Goal: Task Accomplishment & Management: Complete application form

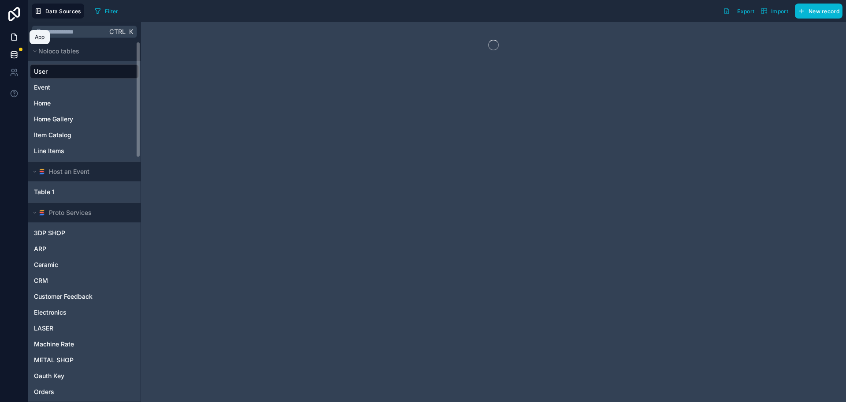
click at [15, 38] on icon at bounding box center [14, 37] width 9 height 9
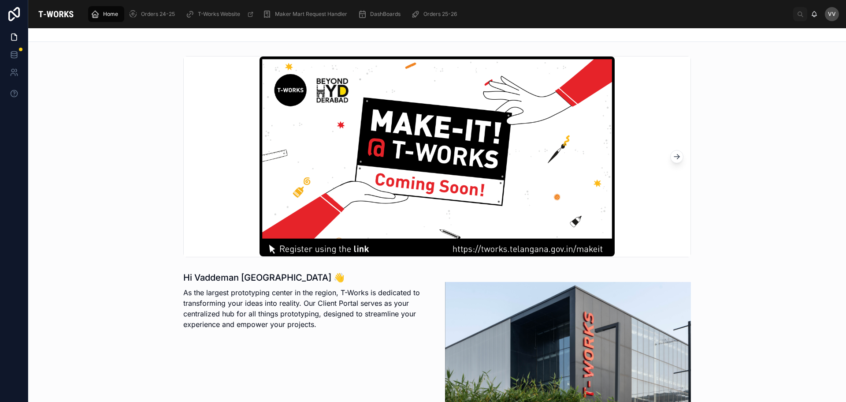
scroll to position [220, 0]
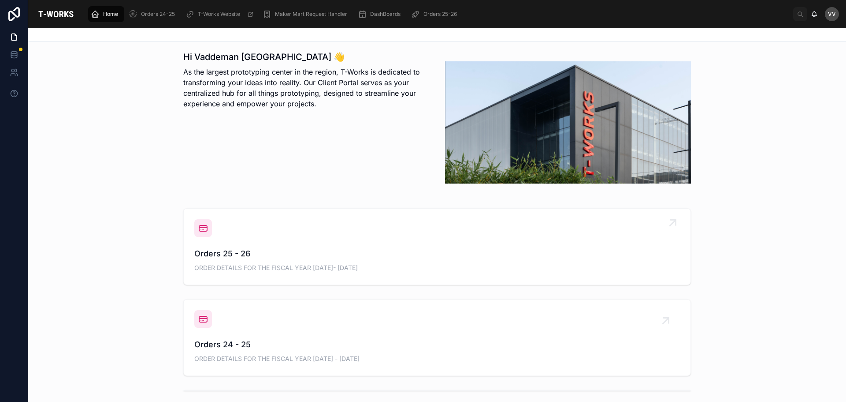
click at [212, 252] on span "Orders 25 - 26" at bounding box center [437, 253] width 486 height 12
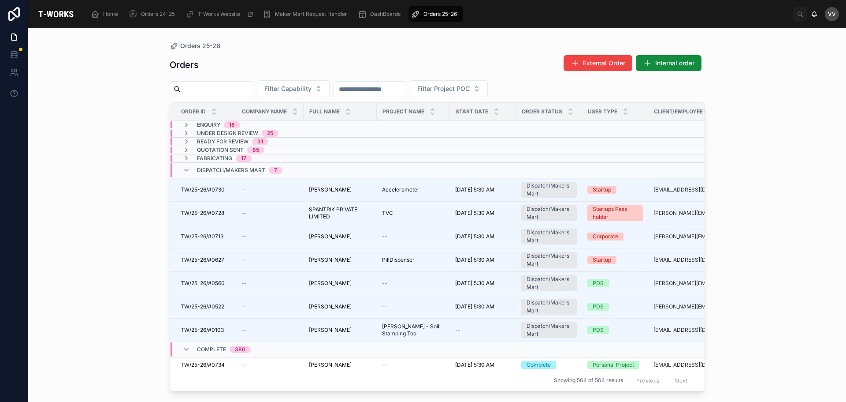
click at [224, 93] on input "text" at bounding box center [217, 89] width 72 height 12
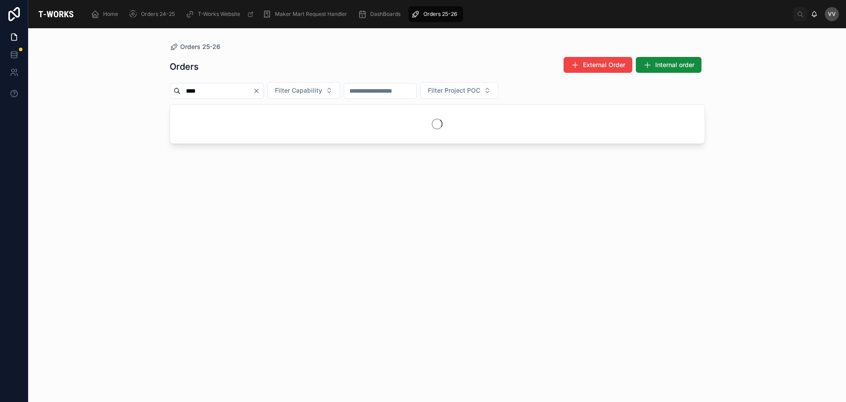
type input "****"
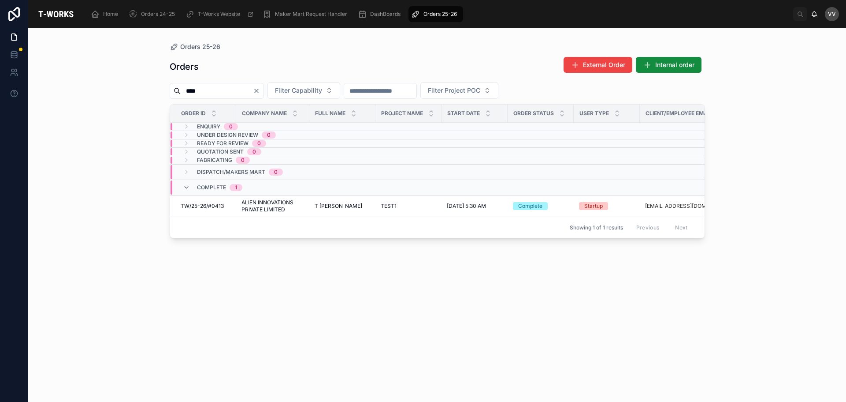
click at [260, 88] on icon "Clear" at bounding box center [256, 90] width 7 height 7
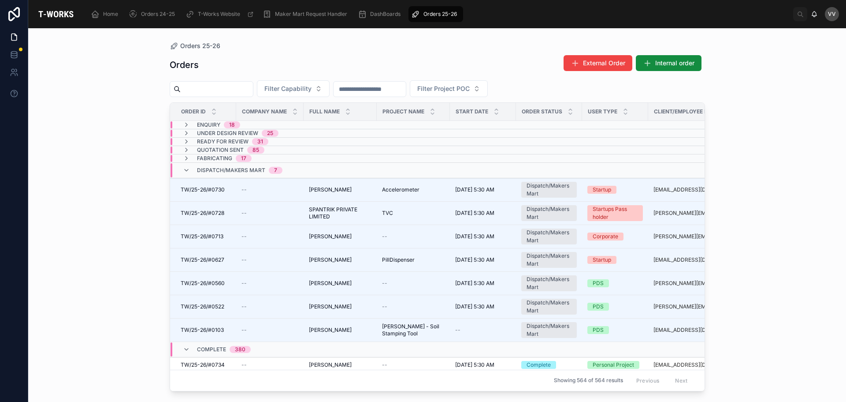
click at [250, 91] on input "text" at bounding box center [217, 89] width 72 height 12
type input "****"
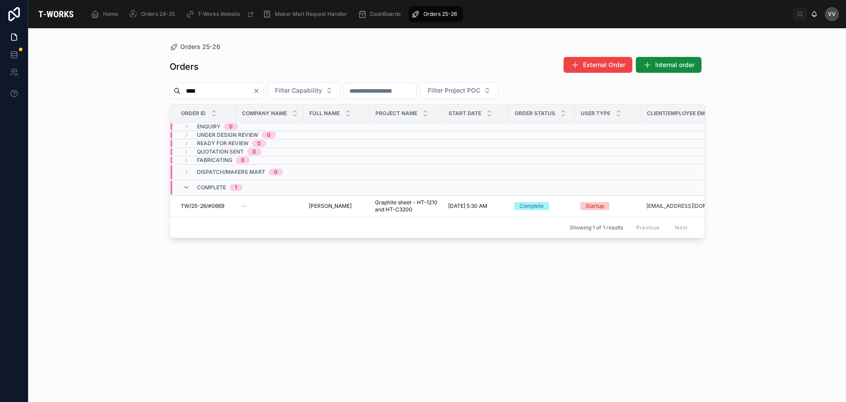
click at [258, 90] on icon "Clear" at bounding box center [257, 91] width 4 height 4
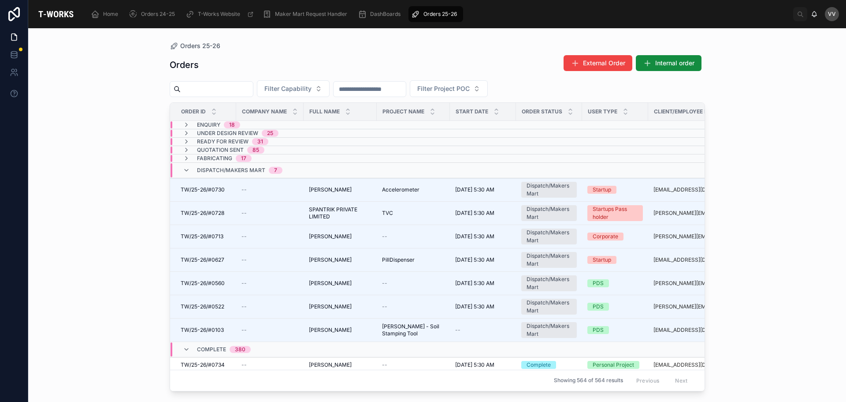
click at [247, 94] on input "text" at bounding box center [217, 89] width 72 height 12
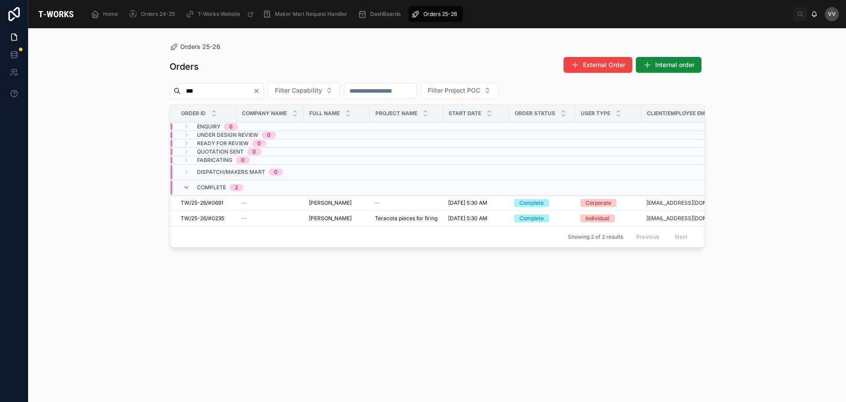
click at [187, 92] on input "***" at bounding box center [217, 91] width 72 height 12
type input "****"
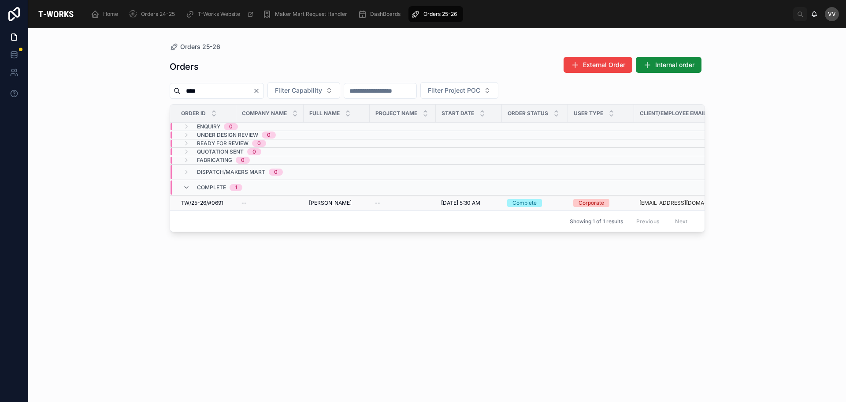
click at [324, 201] on span "[PERSON_NAME]" at bounding box center [330, 202] width 43 height 7
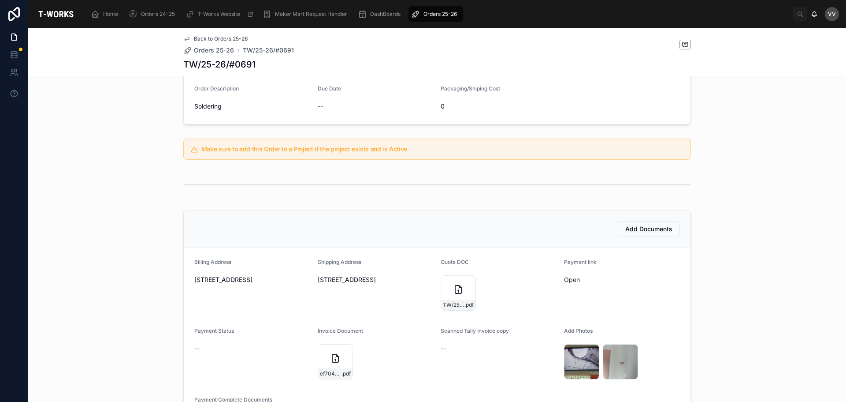
scroll to position [220, 0]
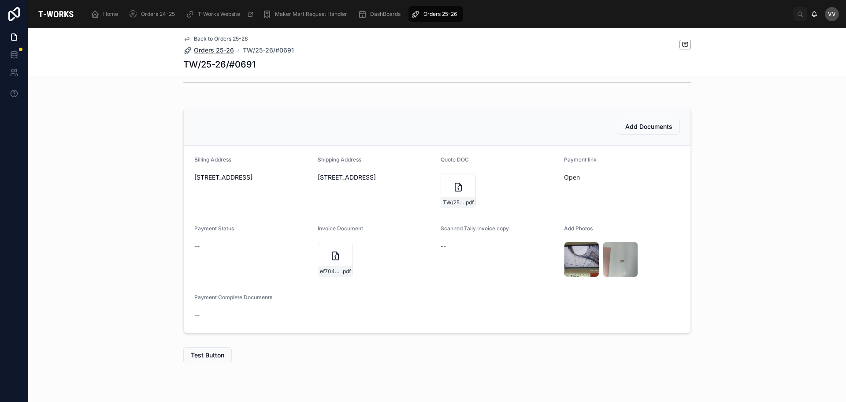
click at [220, 50] on span "Orders 25-26" at bounding box center [214, 50] width 40 height 9
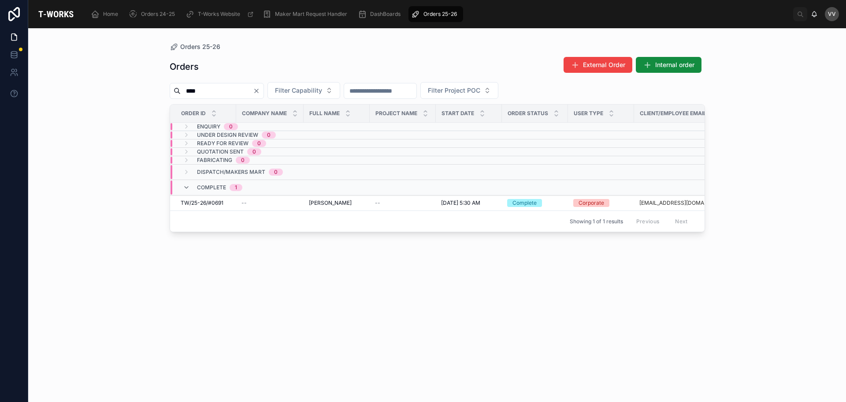
click at [221, 90] on input "****" at bounding box center [217, 91] width 72 height 12
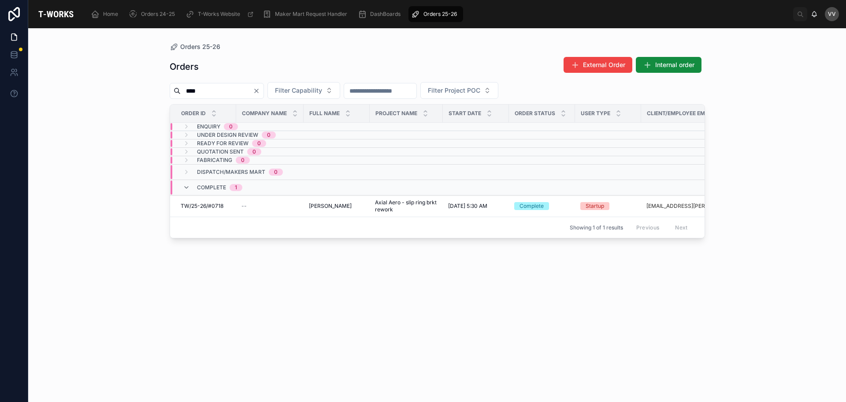
type input "****"
click at [316, 205] on span "[PERSON_NAME]" at bounding box center [330, 205] width 43 height 7
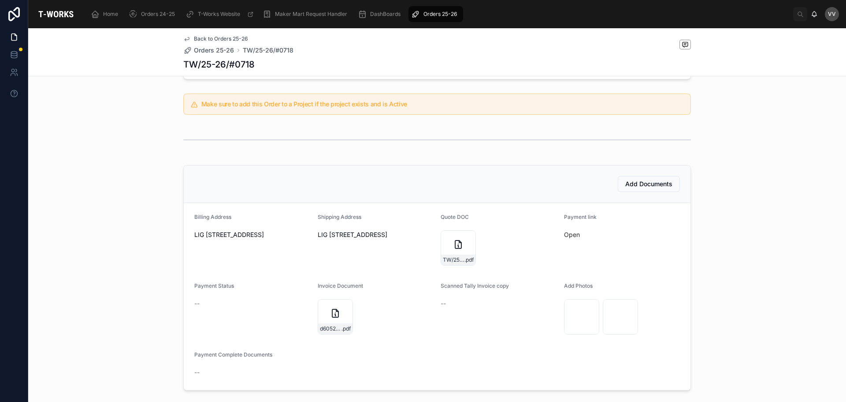
scroll to position [176, 0]
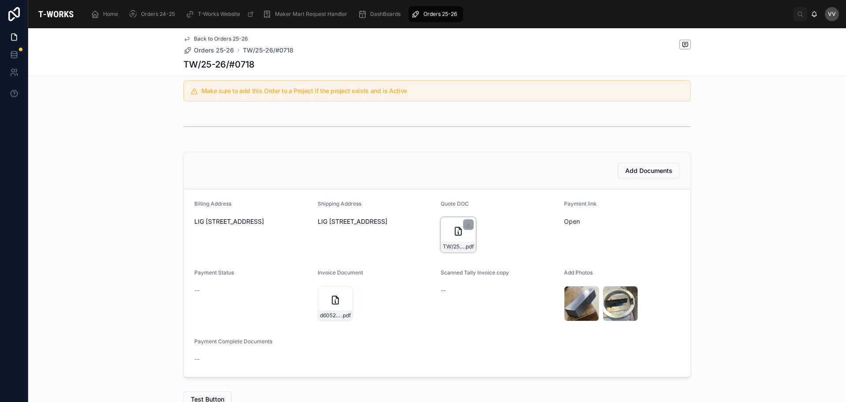
click at [449, 223] on div "TW/25-26/#0718 .pdf" at bounding box center [458, 234] width 35 height 35
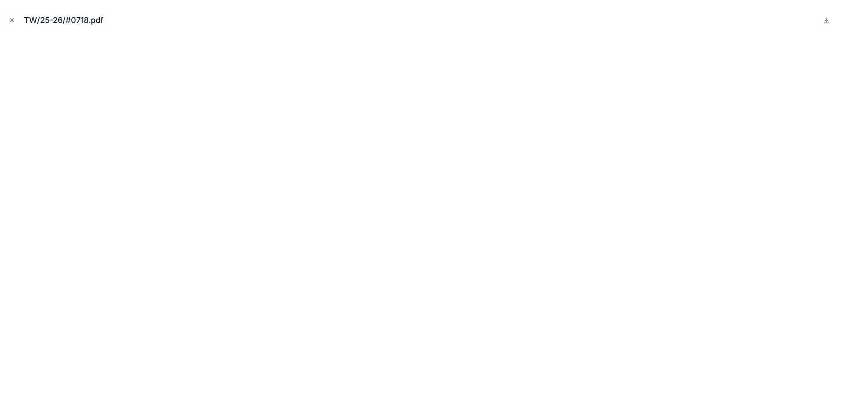
click at [13, 21] on icon "Close modal" at bounding box center [12, 20] width 6 height 6
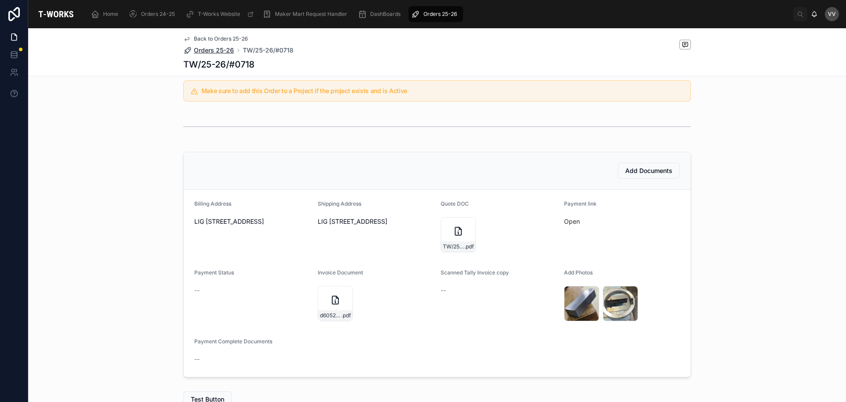
click at [216, 48] on span "Orders 25-26" at bounding box center [214, 50] width 40 height 9
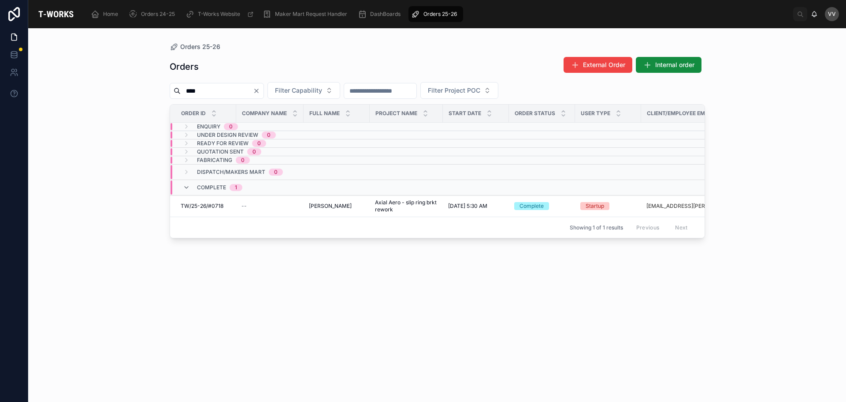
click at [219, 90] on input "****" at bounding box center [217, 91] width 72 height 12
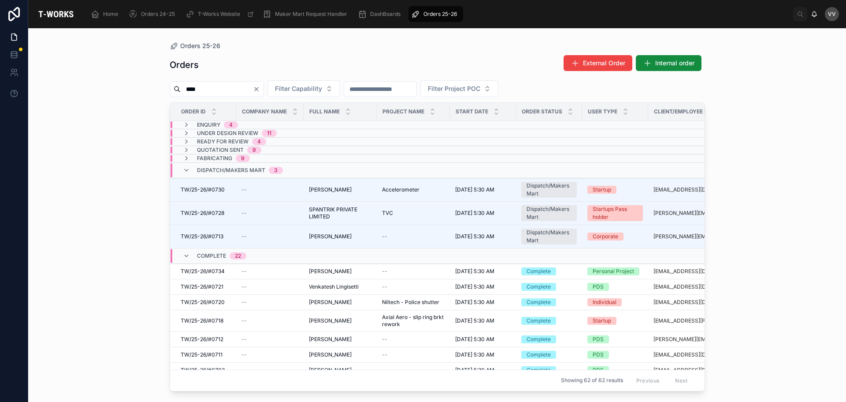
type input "****"
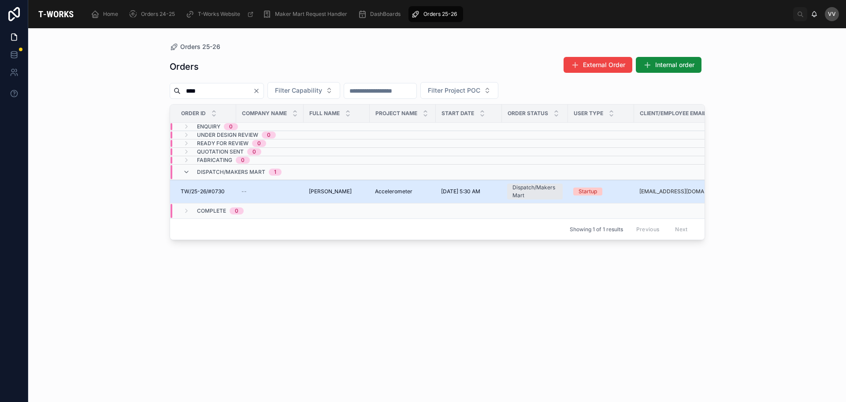
click at [213, 190] on span "TW/25-26/#0730" at bounding box center [203, 191] width 44 height 7
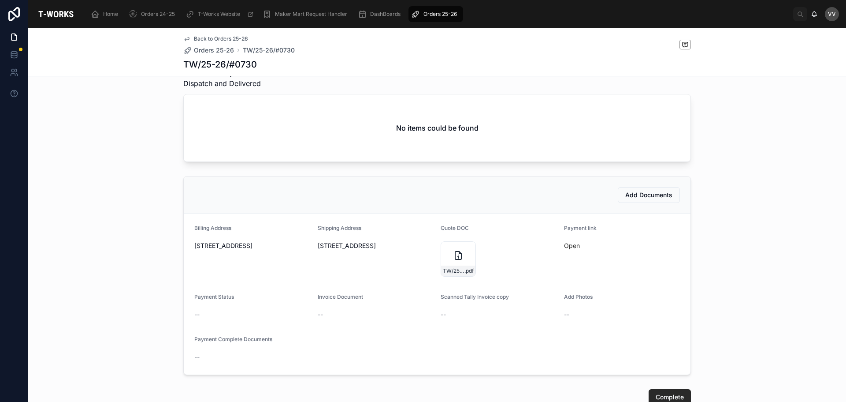
scroll to position [397, 0]
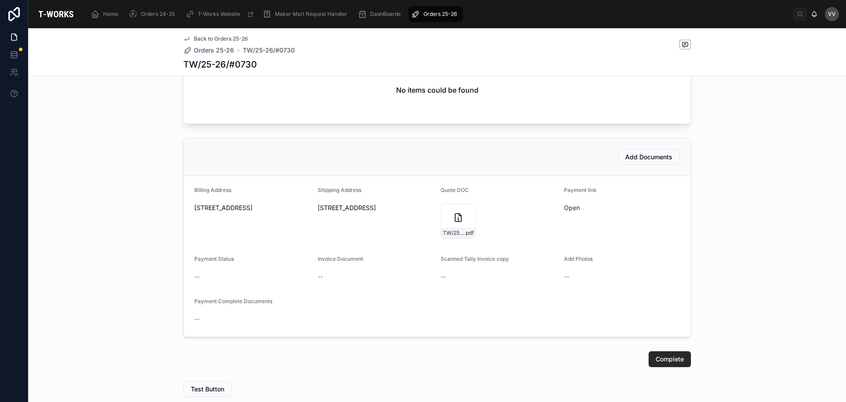
click at [525, 56] on div "Back to Orders 25-26 Orders 25-26 TW/25-26/#0730 TW/25-26/#0730" at bounding box center [437, 52] width 508 height 48
click at [634, 161] on span "Add Documents" at bounding box center [649, 157] width 47 height 9
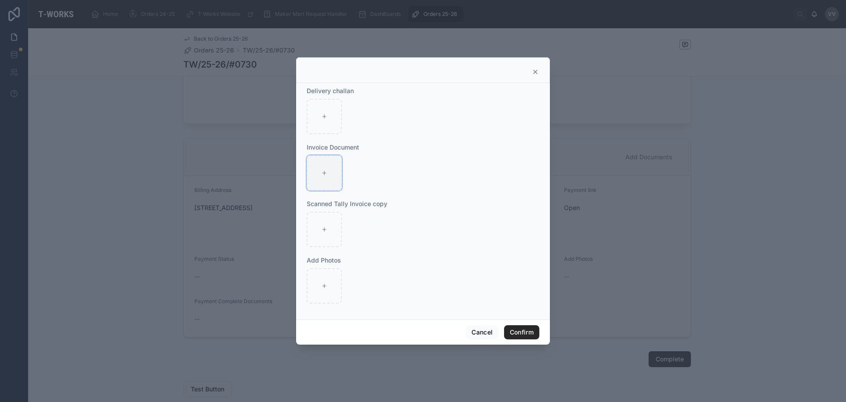
click at [327, 180] on div at bounding box center [324, 172] width 35 height 35
click at [319, 292] on div at bounding box center [324, 285] width 35 height 35
type input "**********"
click at [330, 172] on div at bounding box center [324, 172] width 35 height 35
type input "**********"
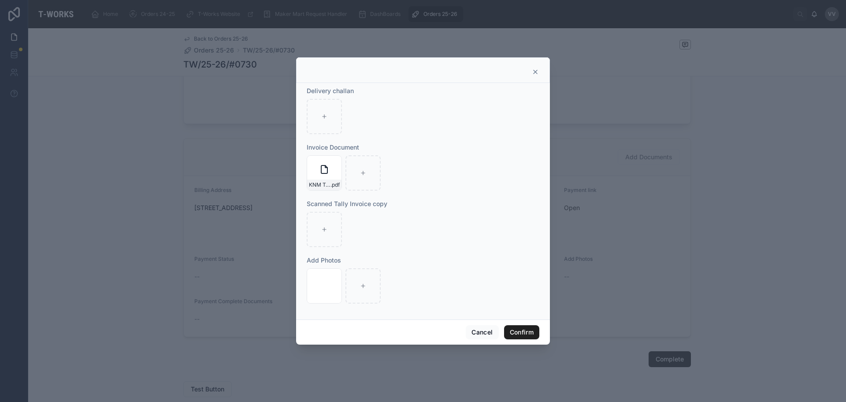
click at [527, 331] on button "Confirm" at bounding box center [521, 332] width 35 height 14
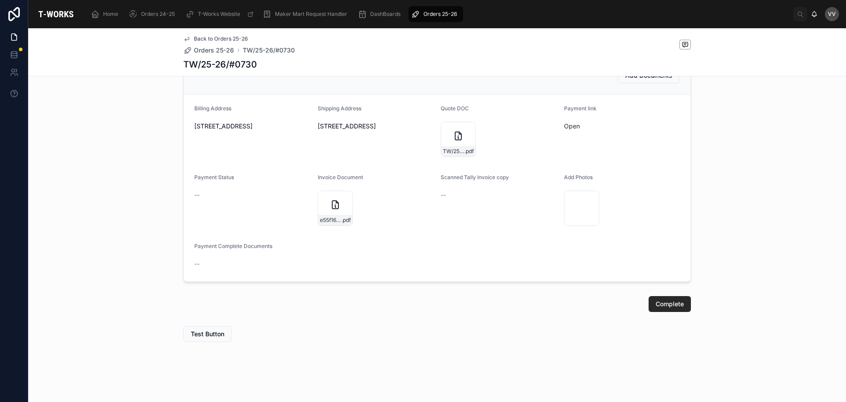
scroll to position [485, 0]
click at [675, 307] on span "Complete" at bounding box center [670, 303] width 28 height 9
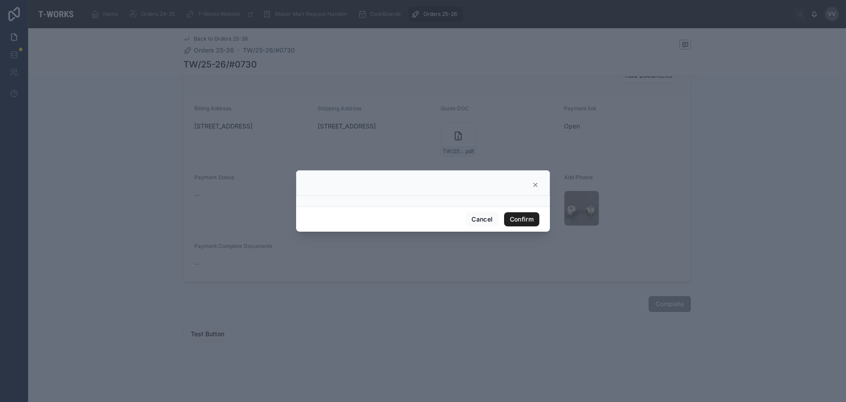
click at [521, 216] on button "Confirm" at bounding box center [521, 219] width 35 height 14
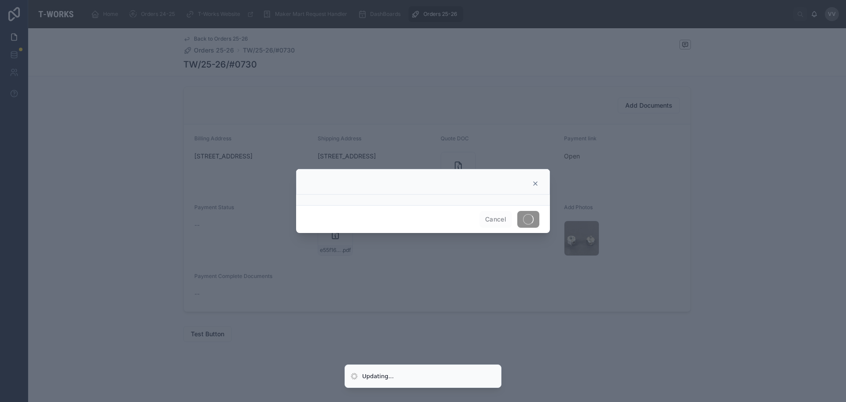
scroll to position [242, 0]
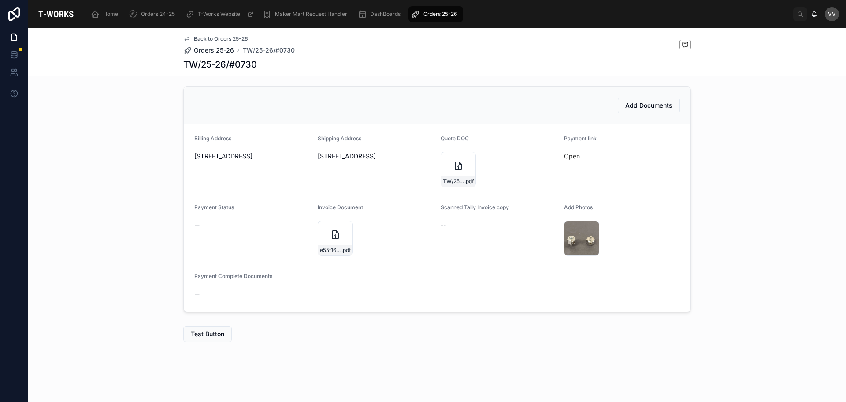
click at [218, 51] on span "Orders 25-26" at bounding box center [214, 50] width 40 height 9
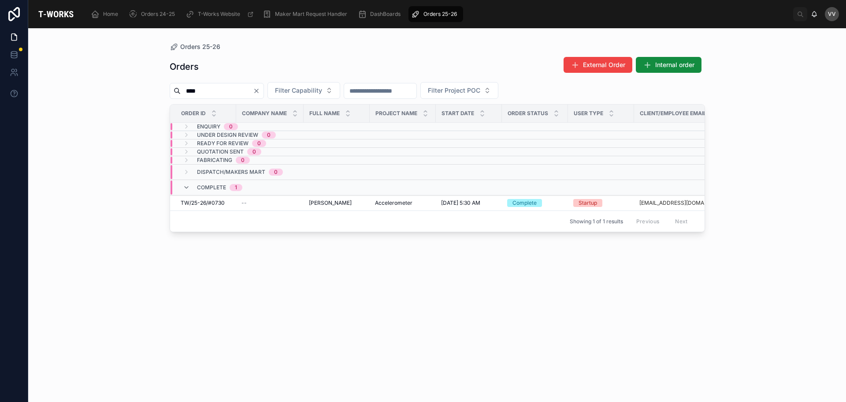
click at [260, 89] on icon "Clear" at bounding box center [256, 90] width 7 height 7
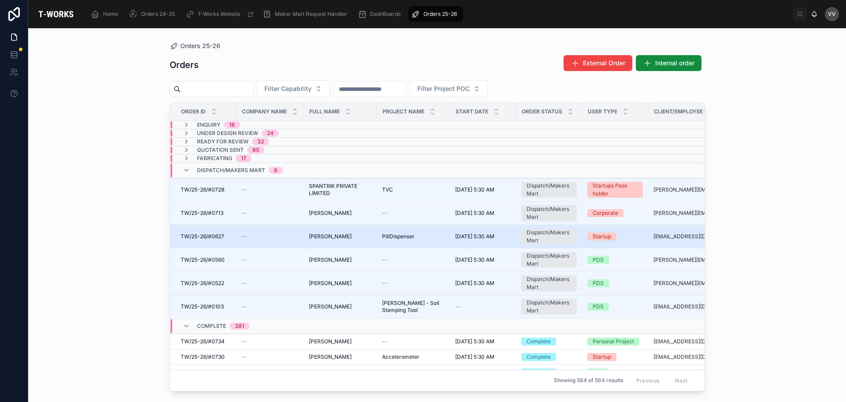
click at [209, 237] on span "TW/25-26/#0627" at bounding box center [203, 236] width 44 height 7
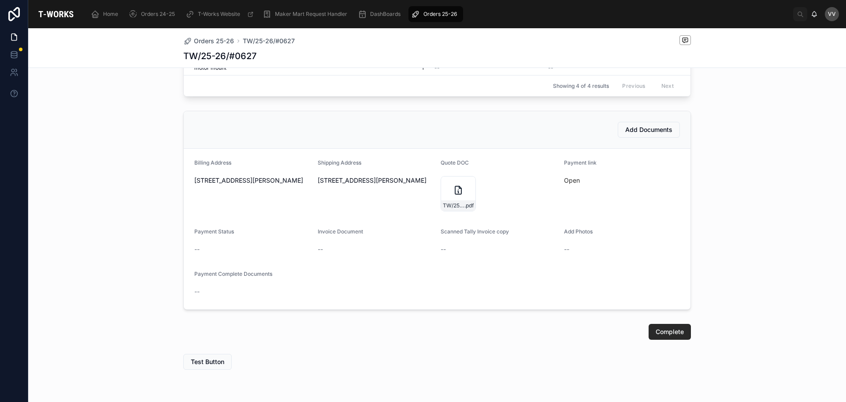
scroll to position [353, 0]
click at [455, 190] on icon at bounding box center [458, 187] width 6 height 8
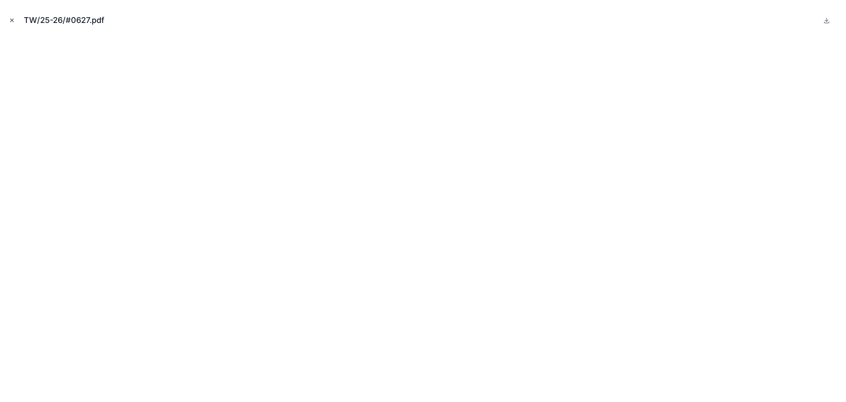
click at [8, 19] on button "Close modal" at bounding box center [12, 20] width 10 height 10
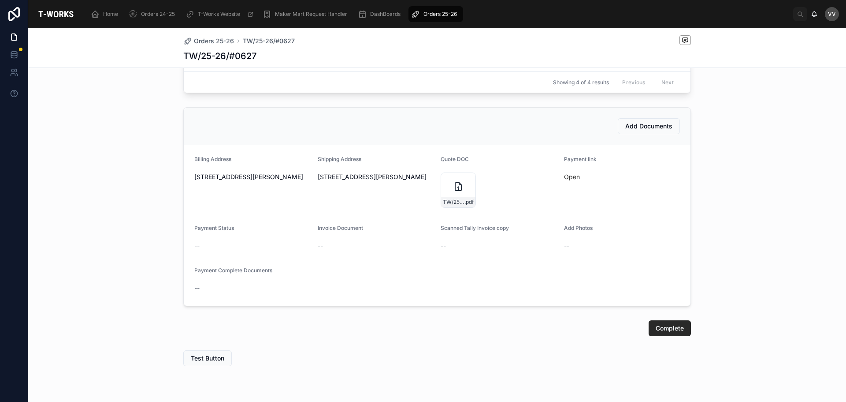
click at [46, 158] on div "Add Documents Billing Address [STREET_ADDRESS][PERSON_NAME] Shipping Address [S…" at bounding box center [437, 207] width 818 height 206
click at [642, 130] on span "Add Documents" at bounding box center [649, 126] width 47 height 9
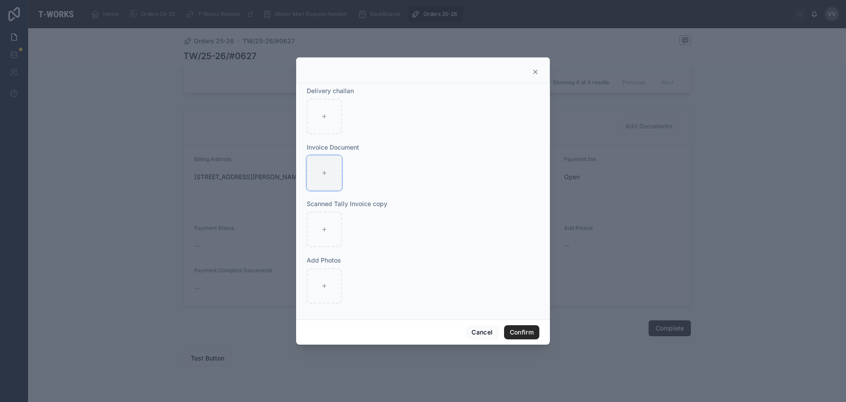
click at [329, 176] on div at bounding box center [324, 172] width 35 height 35
type input "**********"
click at [331, 285] on div at bounding box center [324, 285] width 35 height 35
type input "**********"
click at [526, 334] on button "Confirm" at bounding box center [521, 332] width 35 height 14
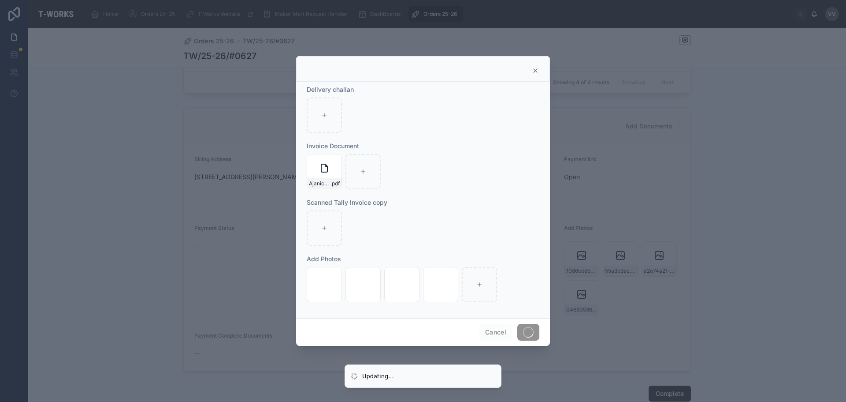
click at [137, 142] on div at bounding box center [423, 201] width 846 height 402
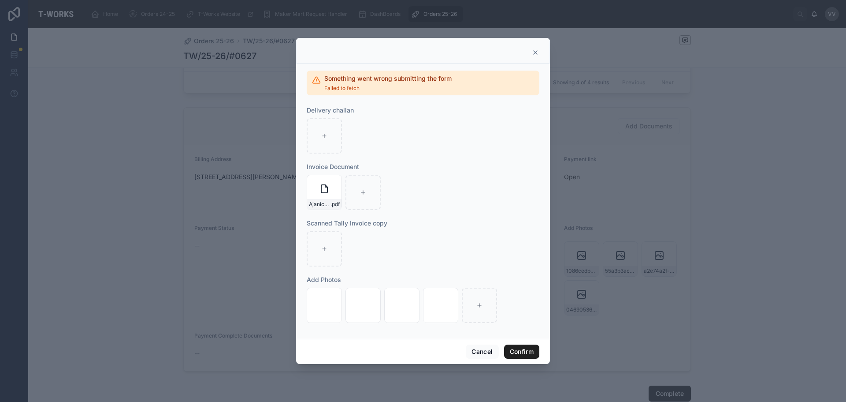
click at [515, 347] on button "Confirm" at bounding box center [521, 351] width 35 height 14
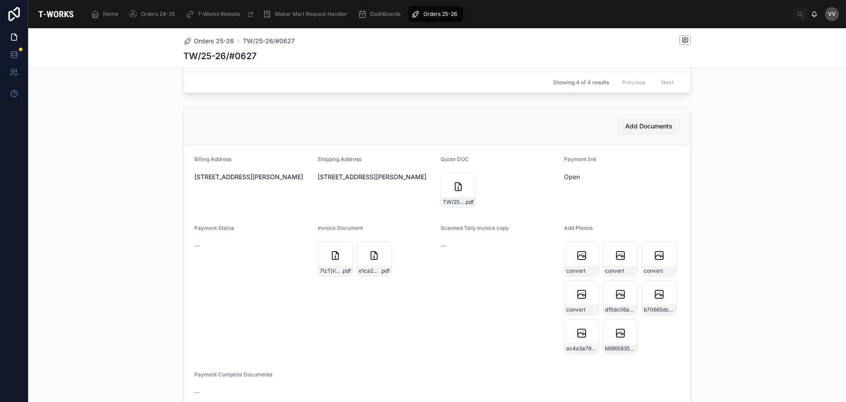
click at [630, 130] on span "Add Documents" at bounding box center [649, 126] width 47 height 9
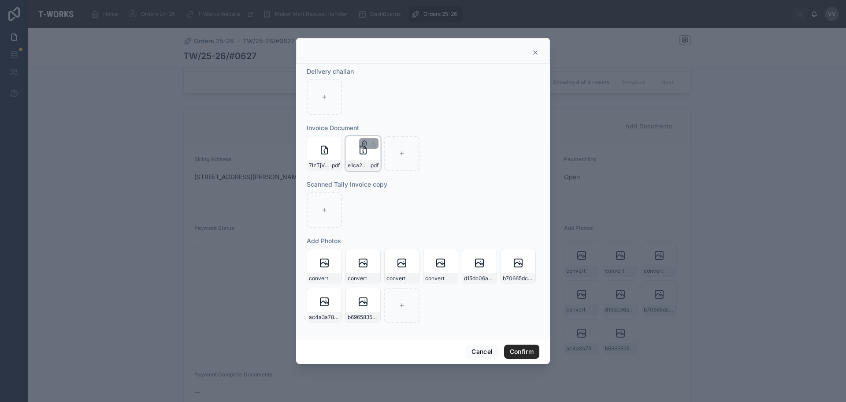
click at [365, 142] on icon "button" at bounding box center [364, 143] width 7 height 7
click at [383, 128] on icon "button" at bounding box center [383, 128] width 0 height 2
click at [322, 272] on div "convert" at bounding box center [324, 266] width 35 height 35
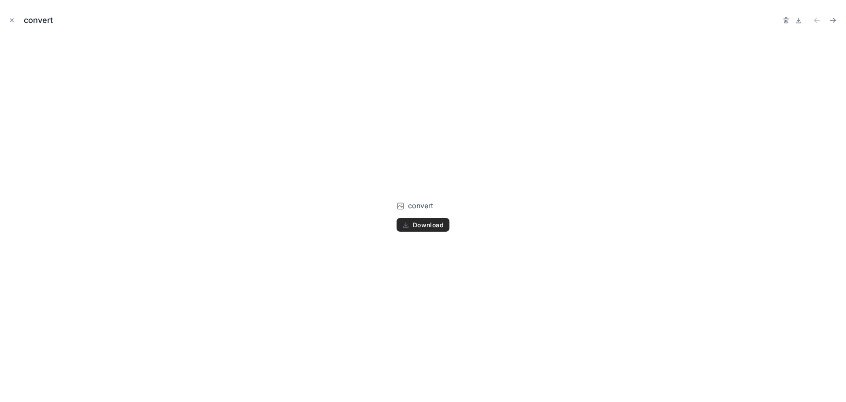
click at [398, 207] on icon at bounding box center [401, 206] width 6 height 6
click at [423, 222] on span "Download" at bounding box center [428, 225] width 31 height 8
click at [10, 20] on icon "Close modal" at bounding box center [12, 20] width 6 height 6
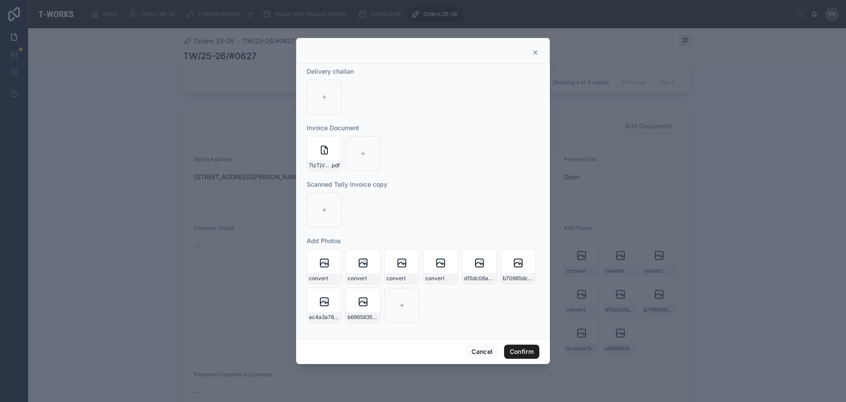
click at [525, 354] on button "Confirm" at bounding box center [521, 351] width 35 height 14
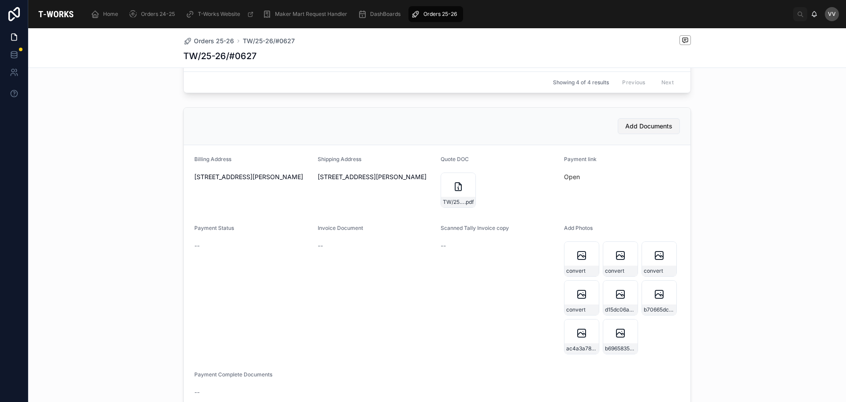
click at [646, 130] on span "Add Documents" at bounding box center [649, 126] width 47 height 9
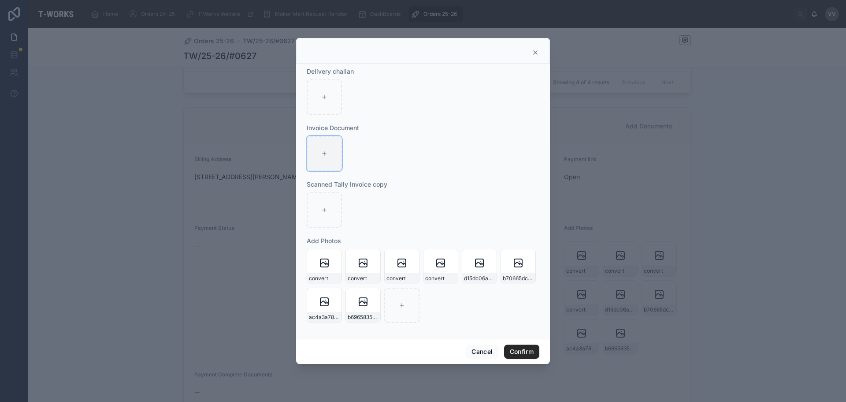
click at [322, 152] on icon at bounding box center [324, 153] width 6 height 6
type input "**********"
click at [527, 355] on button "Confirm" at bounding box center [521, 351] width 35 height 14
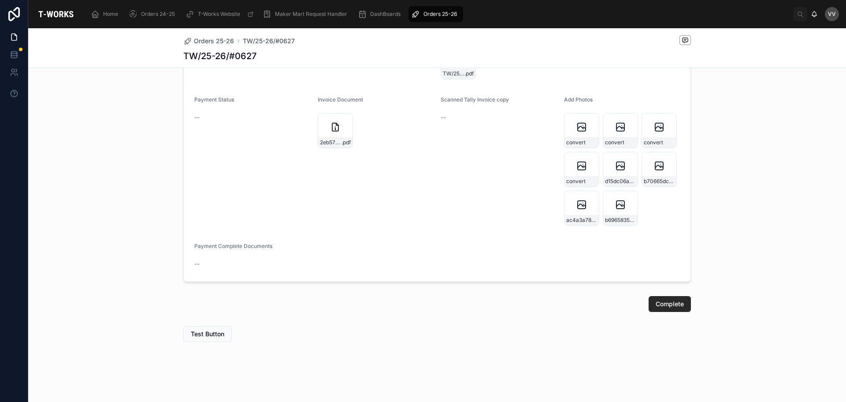
scroll to position [488, 0]
click at [661, 307] on span "Complete" at bounding box center [670, 303] width 28 height 9
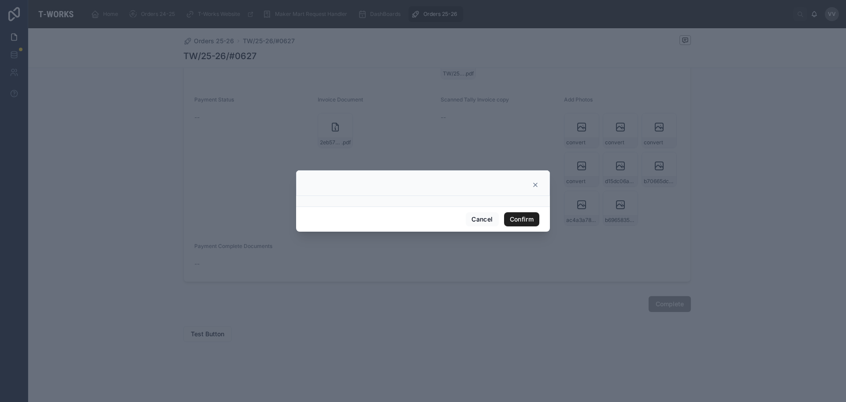
click at [530, 218] on button "Confirm" at bounding box center [521, 219] width 35 height 14
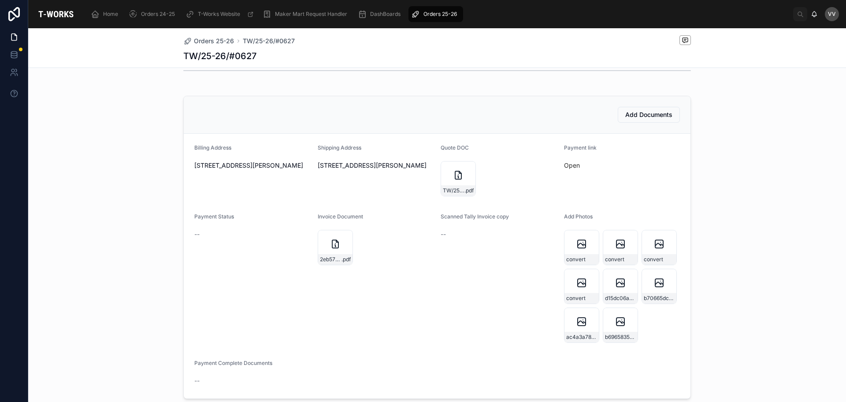
scroll to position [90, 0]
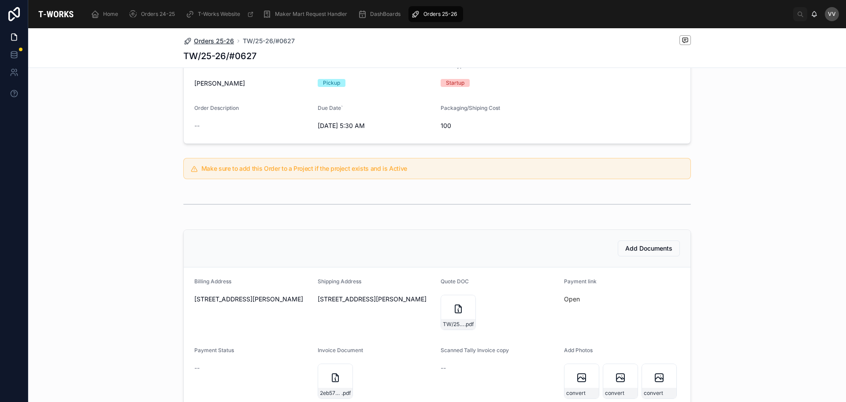
click at [212, 38] on span "Orders 25-26" at bounding box center [214, 41] width 40 height 9
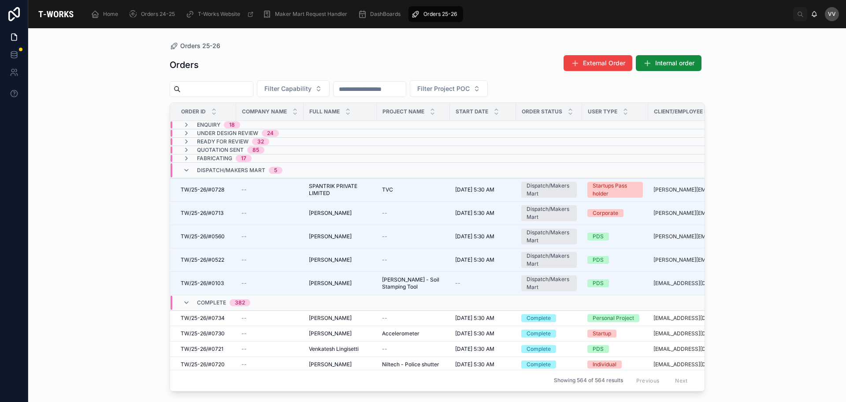
click at [246, 87] on input "text" at bounding box center [217, 89] width 72 height 12
type input "***"
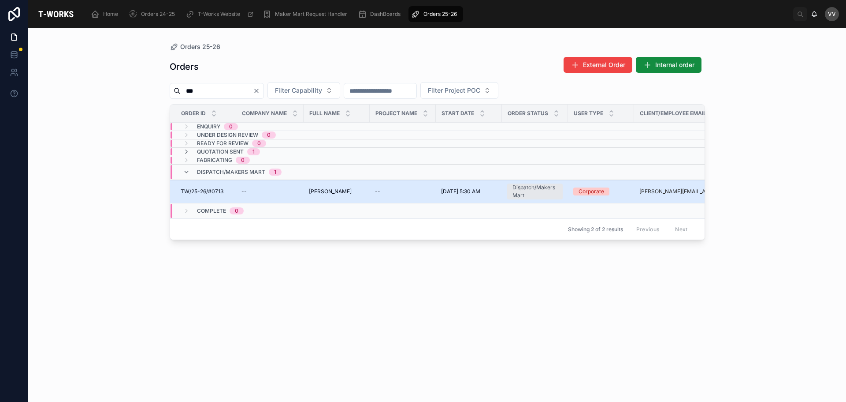
click at [212, 193] on span "TW/25-26/#0713" at bounding box center [202, 191] width 43 height 7
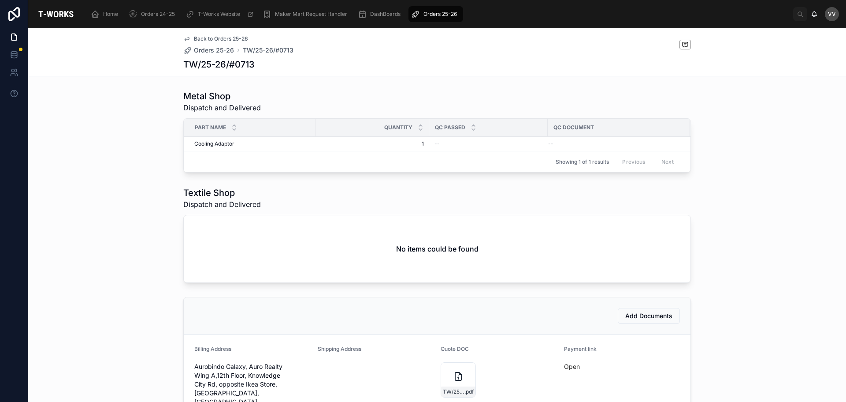
scroll to position [353, 0]
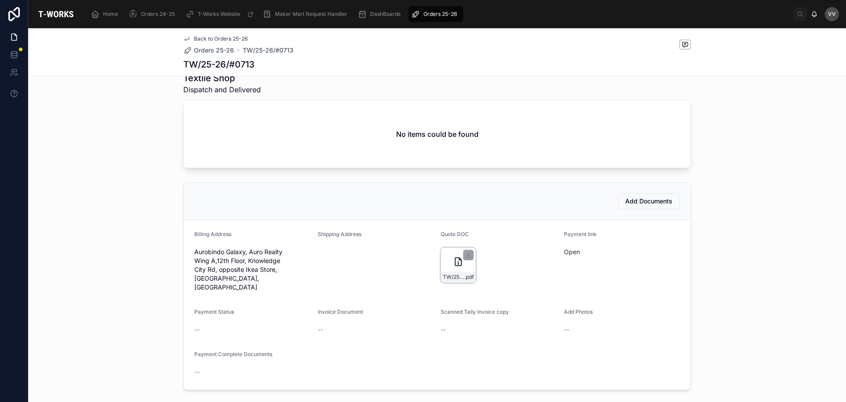
click at [442, 268] on div "TW/25-26/#0713 .pdf" at bounding box center [458, 264] width 35 height 35
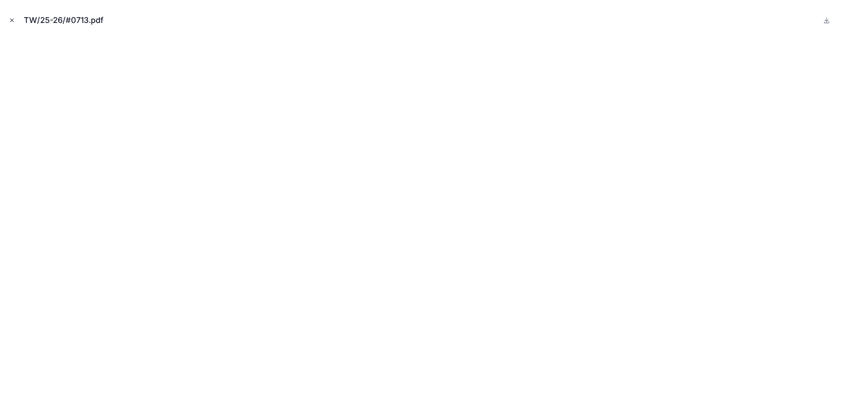
click at [13, 21] on icon "Close modal" at bounding box center [12, 20] width 3 height 3
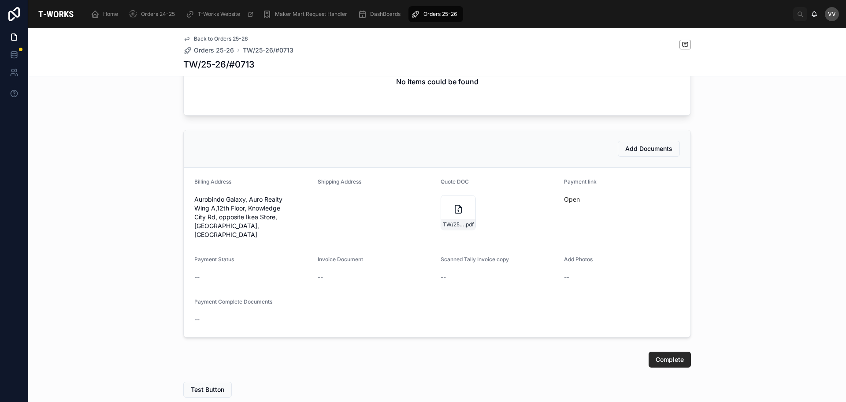
scroll to position [467, 0]
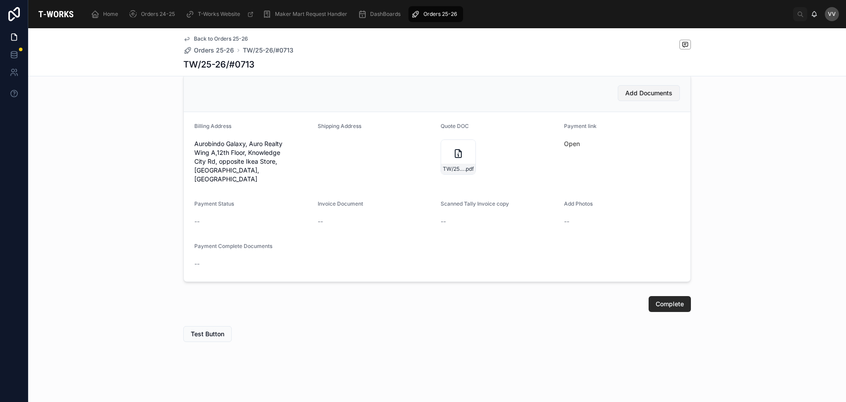
click at [657, 93] on span "Add Documents" at bounding box center [649, 93] width 47 height 9
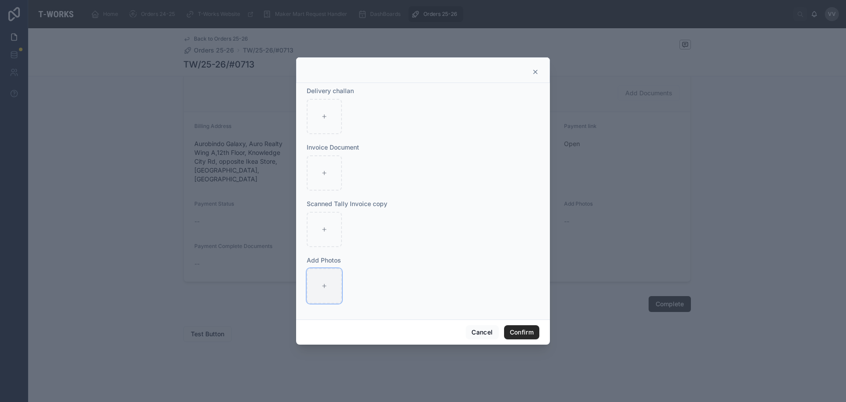
click at [324, 288] on icon at bounding box center [324, 286] width 6 height 6
click at [334, 181] on div at bounding box center [324, 172] width 35 height 35
type input "**********"
click at [318, 291] on div at bounding box center [324, 285] width 35 height 35
type input "**********"
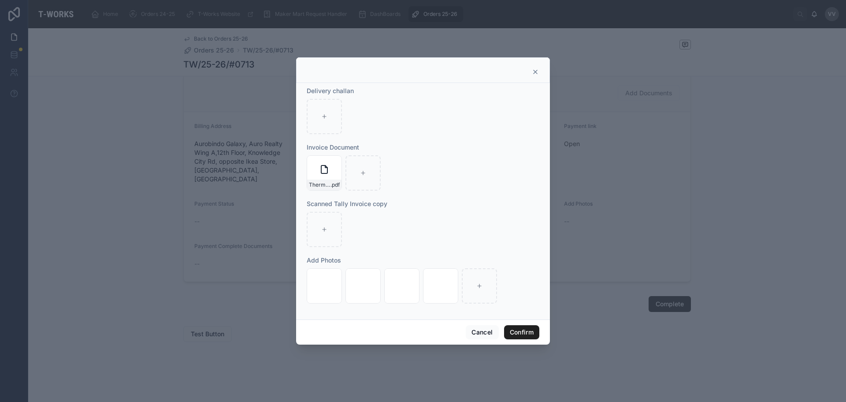
click at [523, 330] on button "Confirm" at bounding box center [521, 332] width 35 height 14
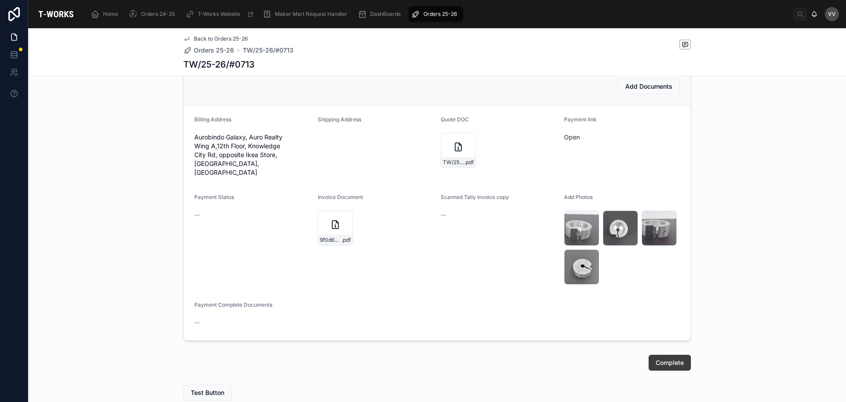
click at [666, 367] on span "Complete" at bounding box center [670, 362] width 28 height 9
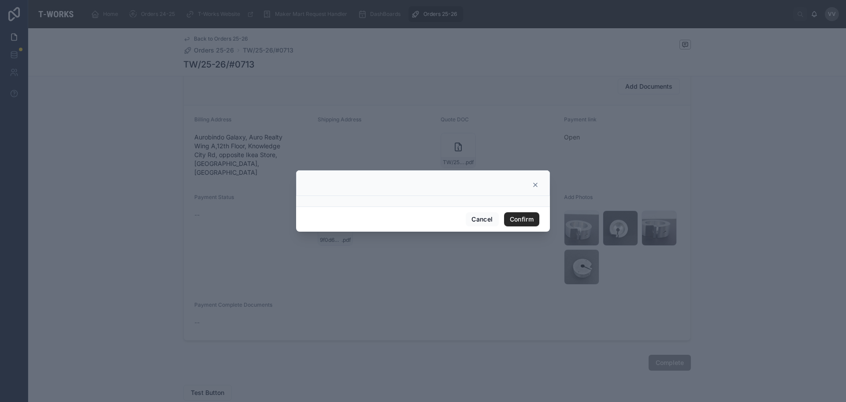
click at [516, 227] on div "Cancel Confirm" at bounding box center [423, 218] width 254 height 25
click at [519, 221] on button "Confirm" at bounding box center [521, 219] width 35 height 14
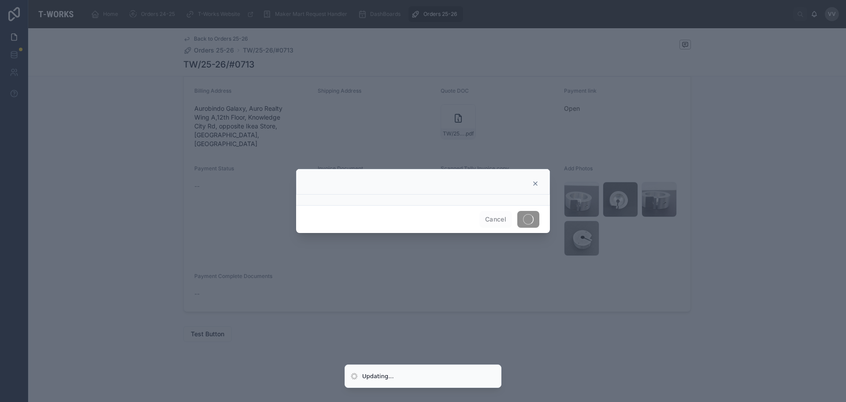
scroll to position [254, 0]
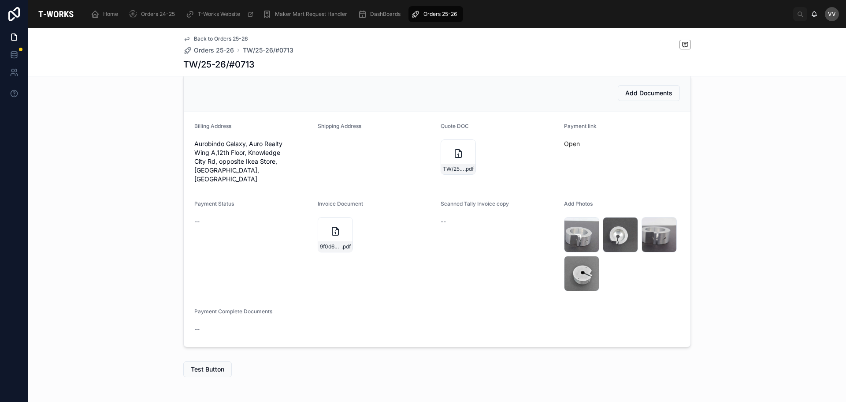
click at [94, 212] on div "Add Documents Billing Address Aurobindo Galaxy, Auro Realty Wing A,12th Floor, …" at bounding box center [437, 211] width 818 height 280
click at [198, 49] on span "Orders 25-26" at bounding box center [214, 50] width 40 height 9
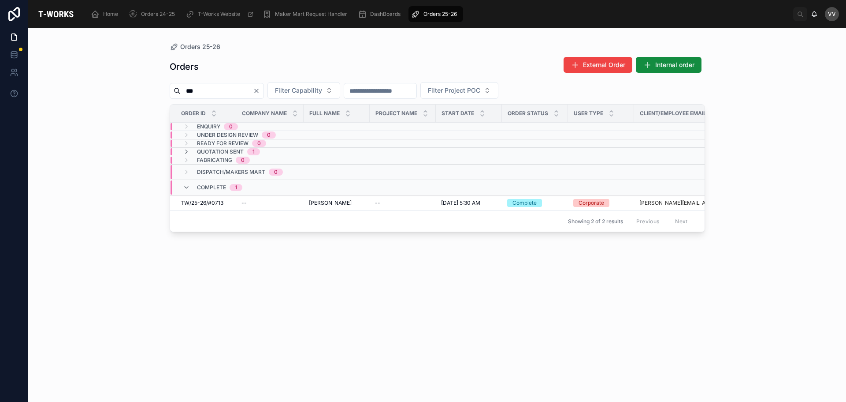
click at [216, 89] on input "***" at bounding box center [217, 91] width 72 height 12
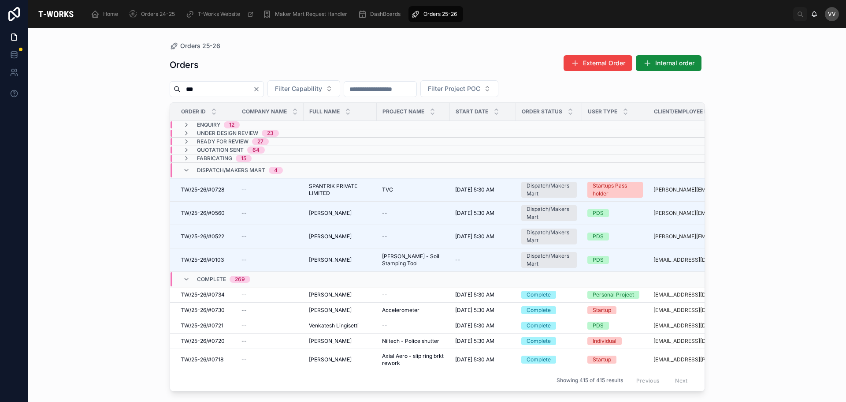
type input "***"
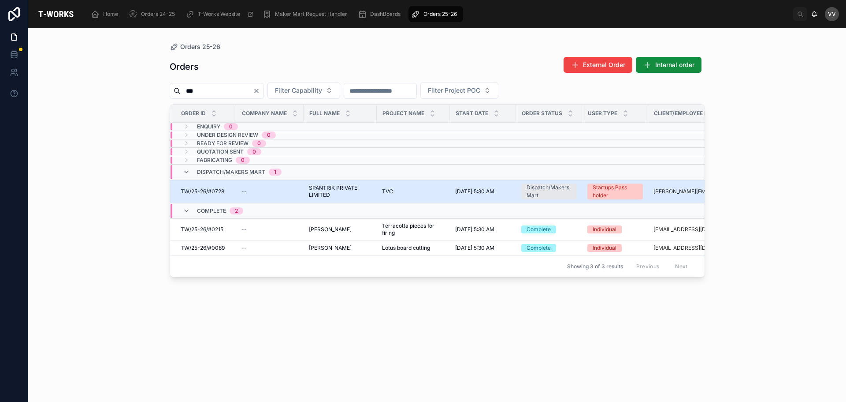
click at [309, 188] on span "SPANTRIK PRIVATE LIMITED" at bounding box center [340, 191] width 63 height 14
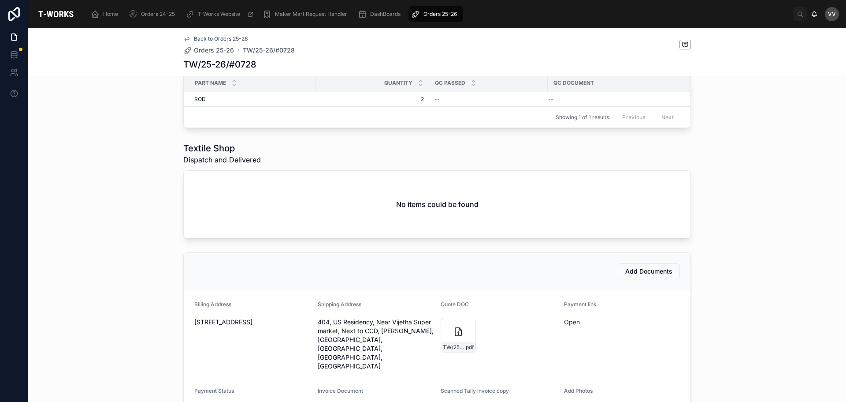
scroll to position [353, 0]
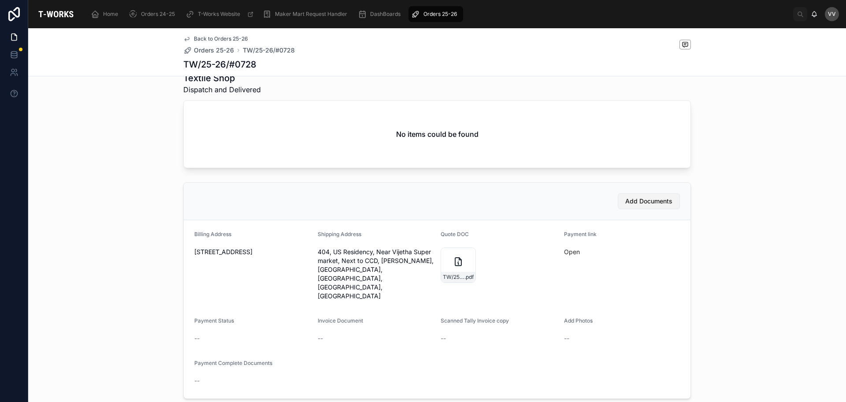
click at [619, 209] on button "Add Documents" at bounding box center [649, 201] width 62 height 16
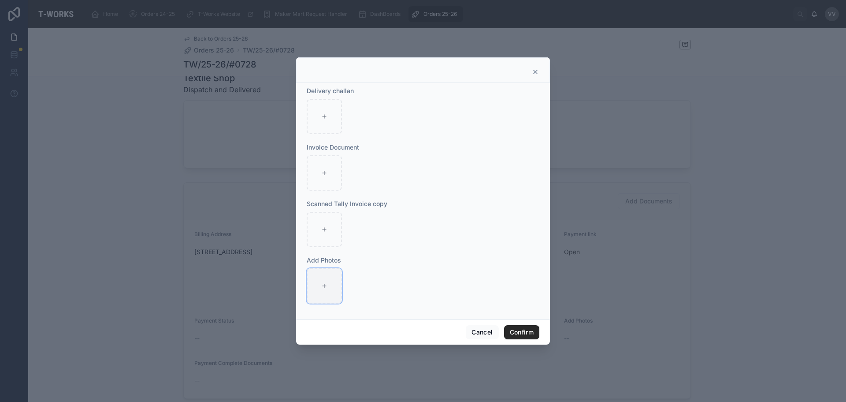
click at [324, 290] on div at bounding box center [324, 285] width 35 height 35
click at [325, 289] on div at bounding box center [324, 285] width 35 height 35
type input "**********"
click at [331, 179] on div at bounding box center [324, 172] width 35 height 35
type input "**********"
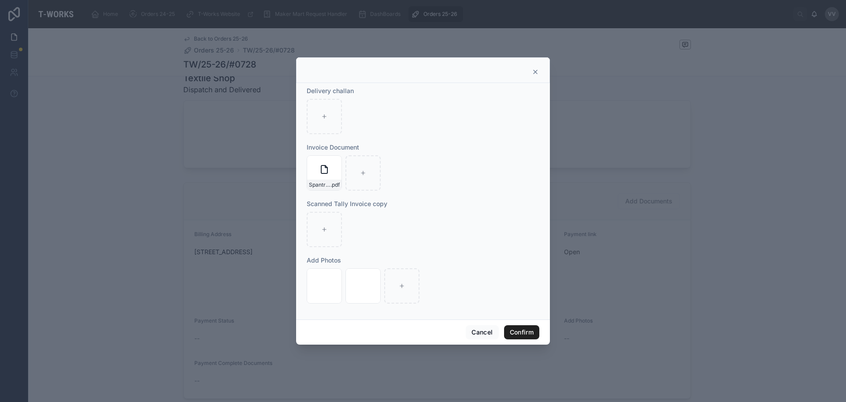
click at [524, 330] on button "Confirm" at bounding box center [521, 332] width 35 height 14
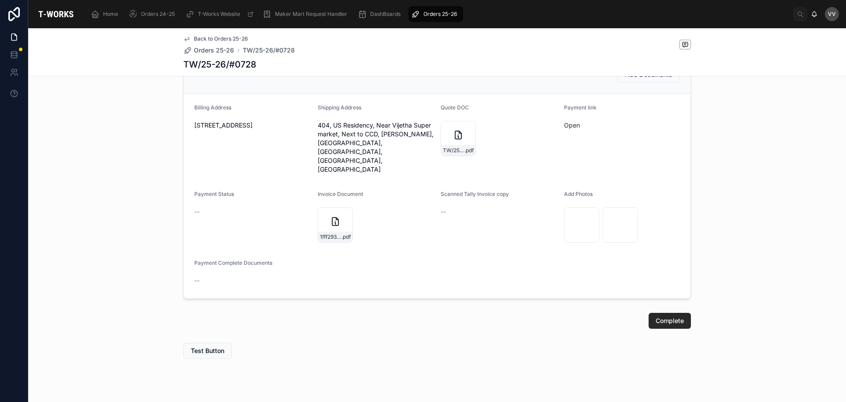
scroll to position [485, 0]
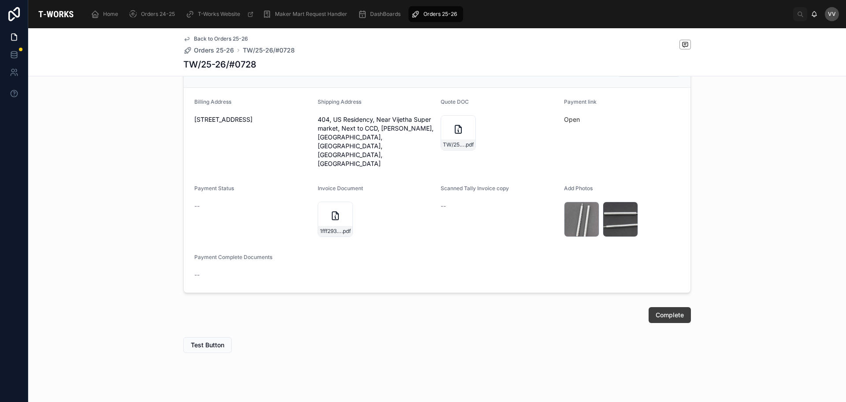
click at [668, 310] on span "Complete" at bounding box center [670, 314] width 28 height 9
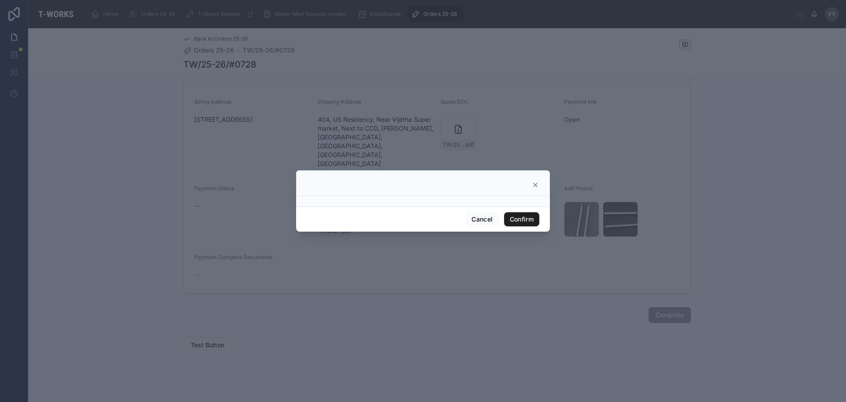
click at [524, 218] on button "Confirm" at bounding box center [521, 219] width 35 height 14
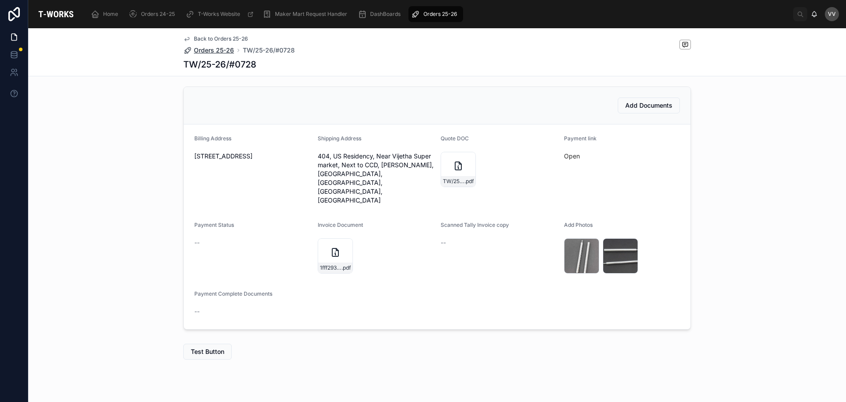
click at [219, 50] on span "Orders 25-26" at bounding box center [214, 50] width 40 height 9
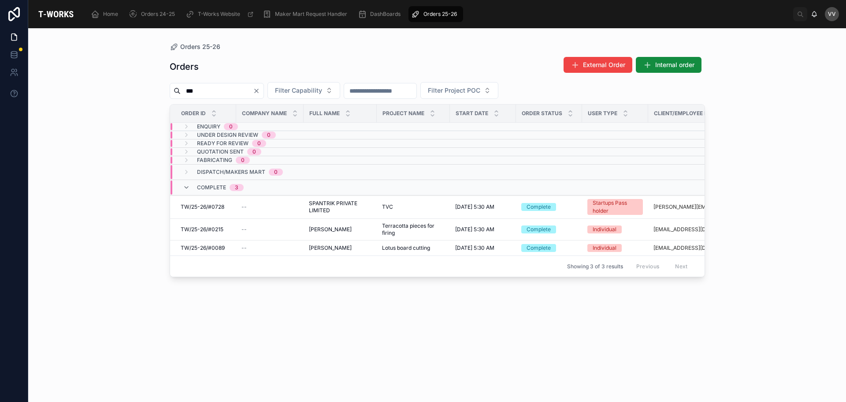
click at [260, 92] on icon "Clear" at bounding box center [256, 90] width 7 height 7
